Goal: Navigation & Orientation: Find specific page/section

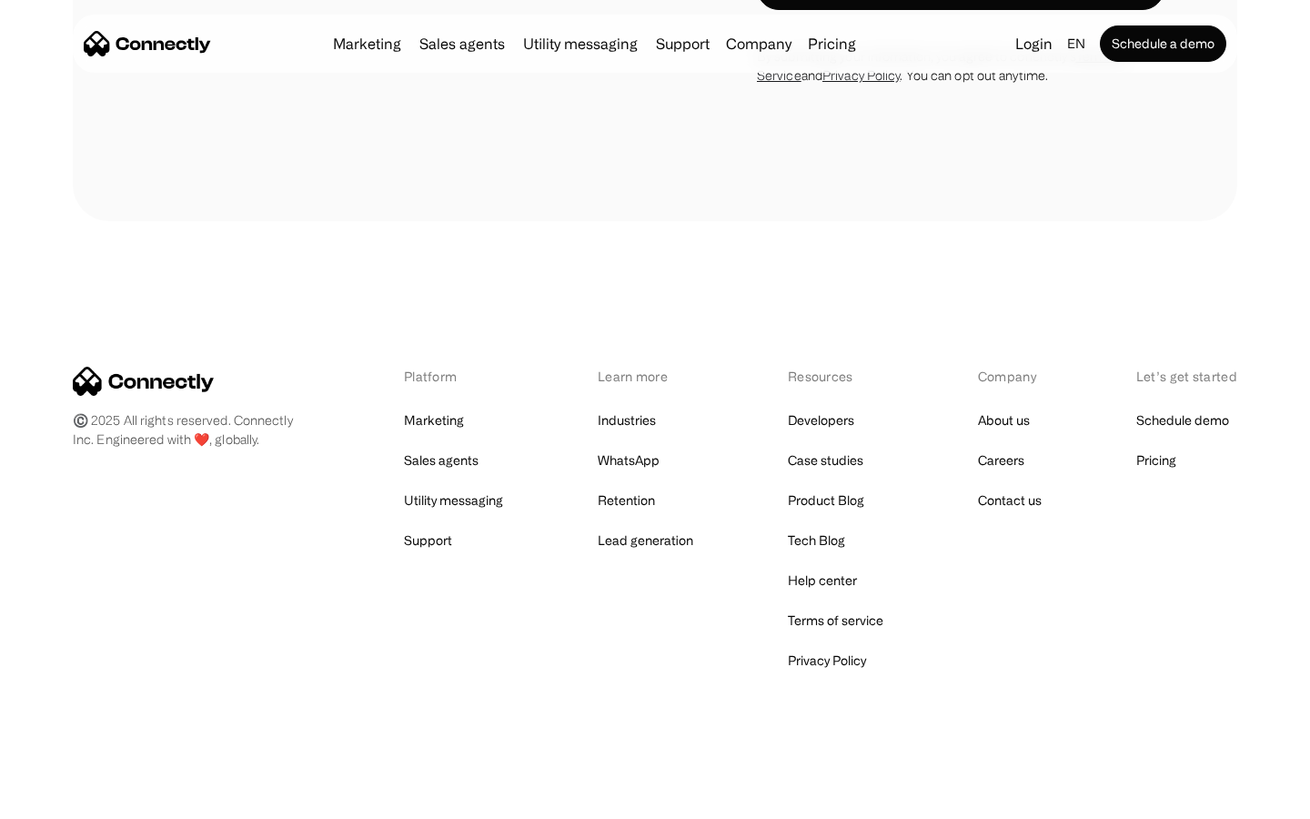
scroll to position [5158, 0]
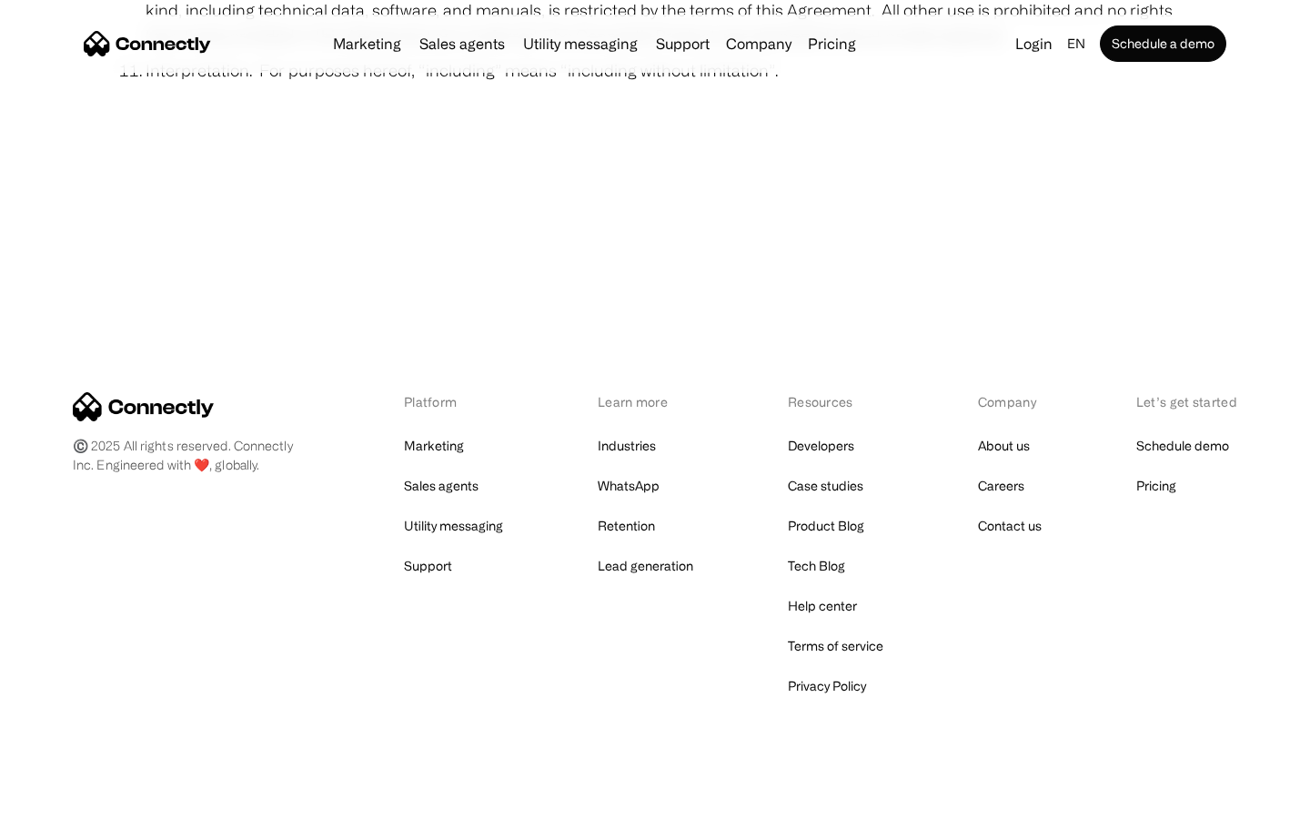
scroll to position [6686, 0]
